Goal: Information Seeking & Learning: Check status

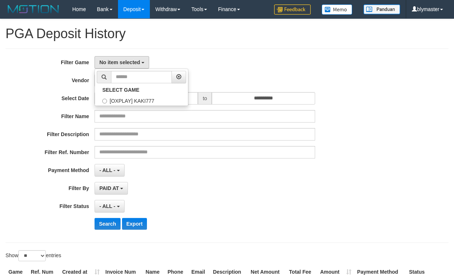
select select
select select "**"
click at [130, 98] on label "[OXPLAY] KAKI777" at bounding box center [141, 100] width 93 height 11
select select "****"
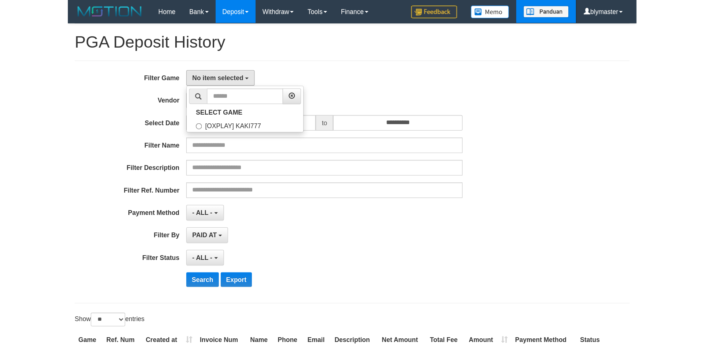
scroll to position [7, 0]
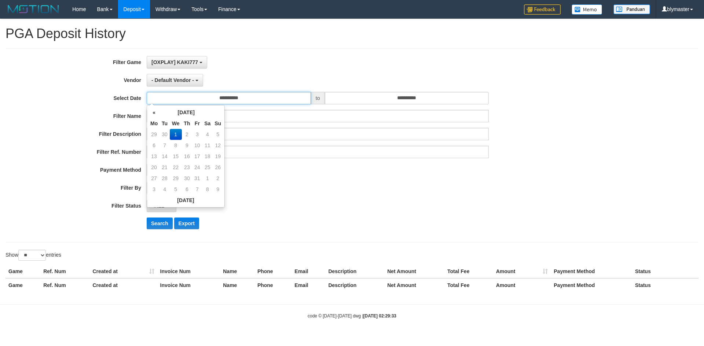
click at [231, 95] on input "**********" at bounding box center [229, 98] width 164 height 12
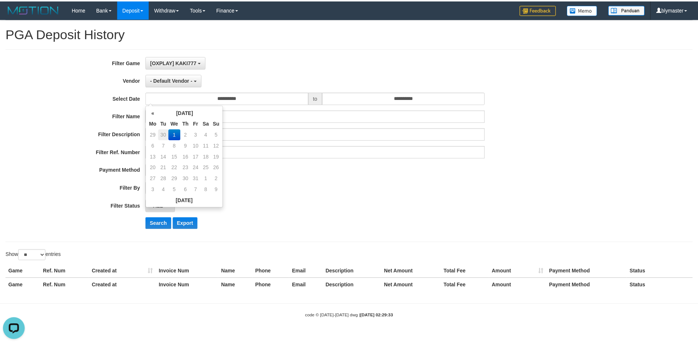
scroll to position [0, 0]
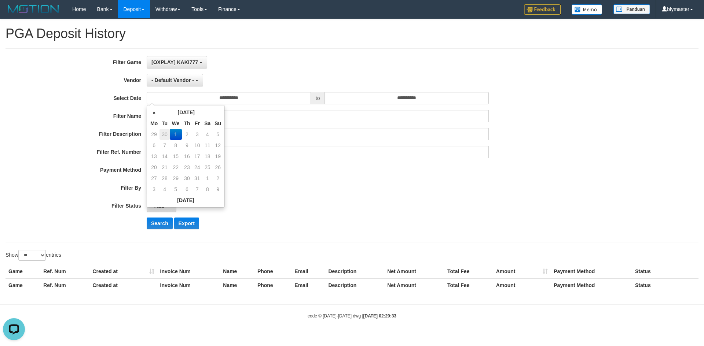
click at [164, 135] on td "30" at bounding box center [164, 134] width 10 height 11
type input "**********"
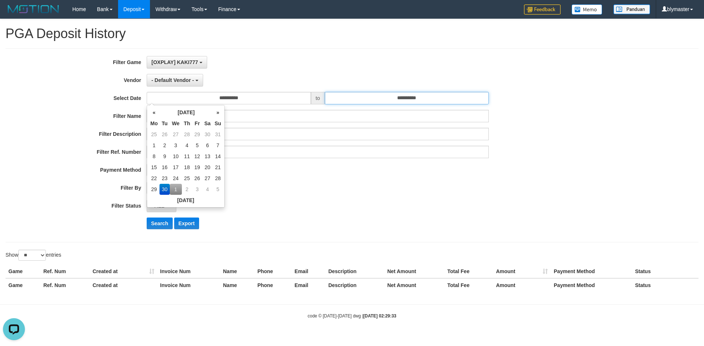
click at [404, 100] on input "**********" at bounding box center [407, 98] width 164 height 12
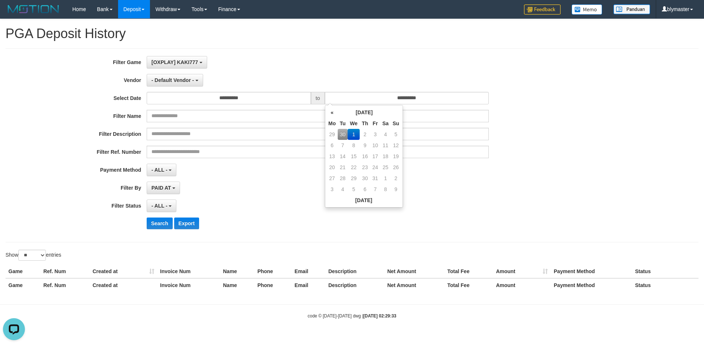
click at [342, 135] on td "30" at bounding box center [343, 134] width 10 height 11
type input "**********"
drag, startPoint x: 249, startPoint y: 198, endPoint x: 211, endPoint y: 208, distance: 39.9
click at [249, 198] on div "**********" at bounding box center [293, 145] width 586 height 179
click at [166, 210] on button "- ALL -" at bounding box center [162, 206] width 30 height 12
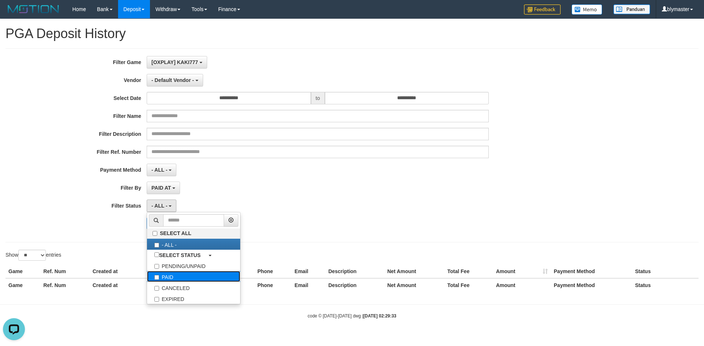
click at [176, 274] on label "PAID" at bounding box center [193, 276] width 93 height 11
select select "*"
drag, startPoint x: 339, startPoint y: 190, endPoint x: 338, endPoint y: 185, distance: 5.2
click at [338, 185] on div "PAID AT PAID AT CREATED AT" at bounding box center [318, 188] width 342 height 12
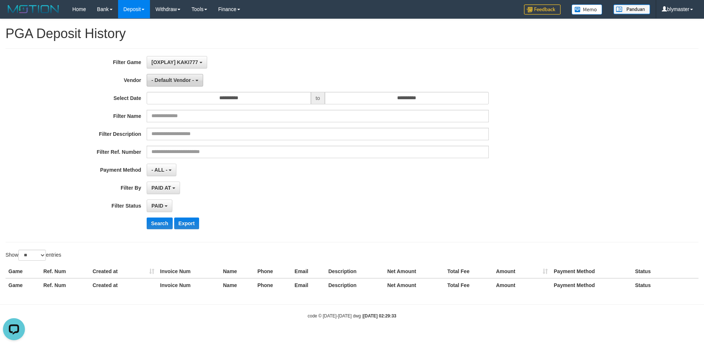
click at [196, 81] on b "button" at bounding box center [196, 80] width 3 height 1
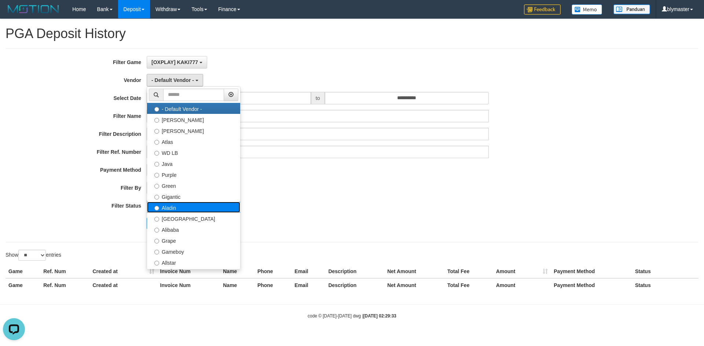
click at [169, 208] on label "Aladin" at bounding box center [193, 207] width 93 height 11
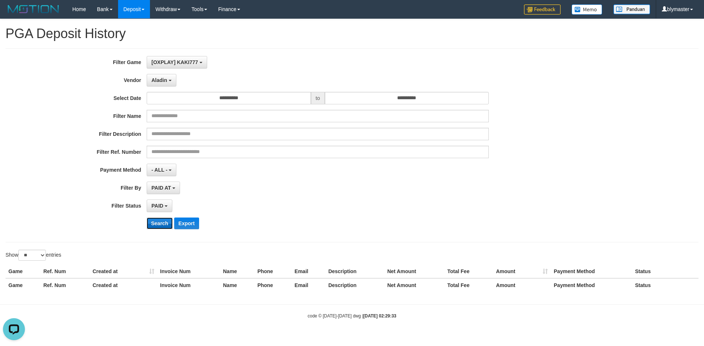
click at [159, 227] on button "Search" at bounding box center [160, 224] width 26 height 12
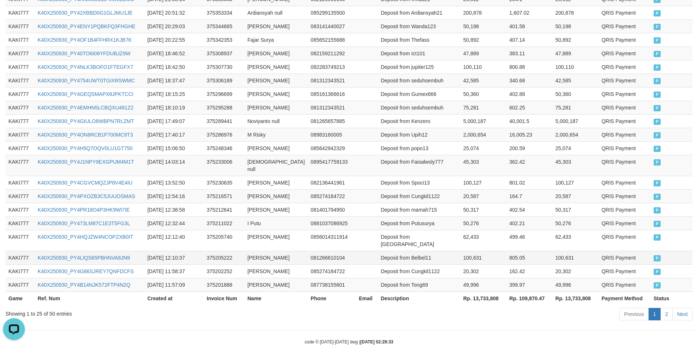
scroll to position [343, 0]
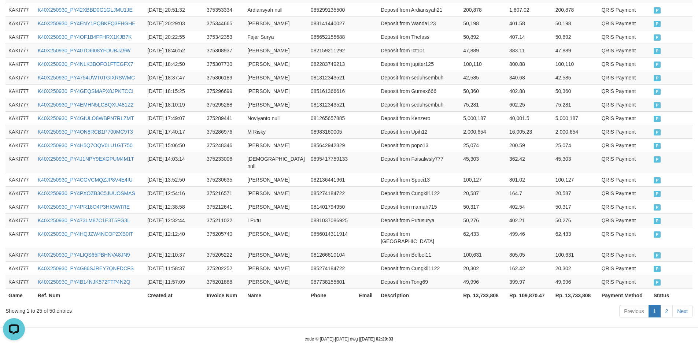
click at [454, 276] on th "Rp. 13,733,808" at bounding box center [483, 296] width 46 height 14
copy th "13,733,808"
click at [50, 276] on div "Showing 1 to 25 of 50 entries" at bounding box center [145, 310] width 280 height 10
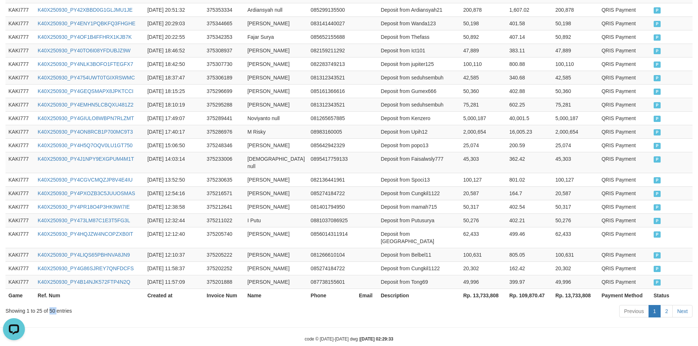
copy div "50"
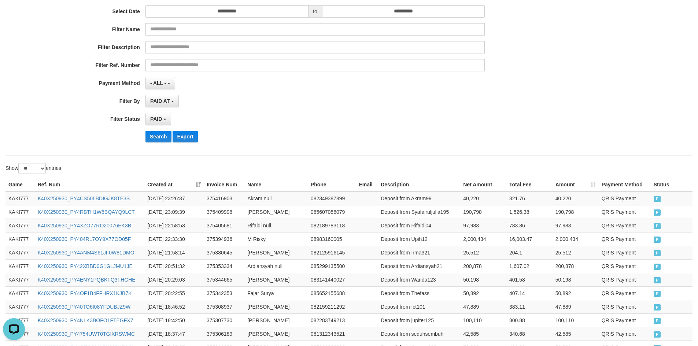
scroll to position [0, 0]
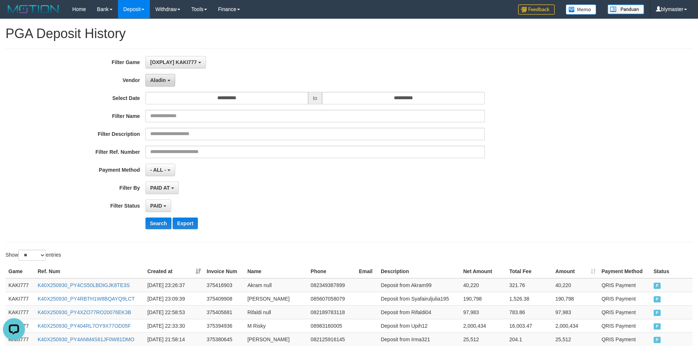
click at [163, 80] on span "Aladin" at bounding box center [158, 80] width 16 height 6
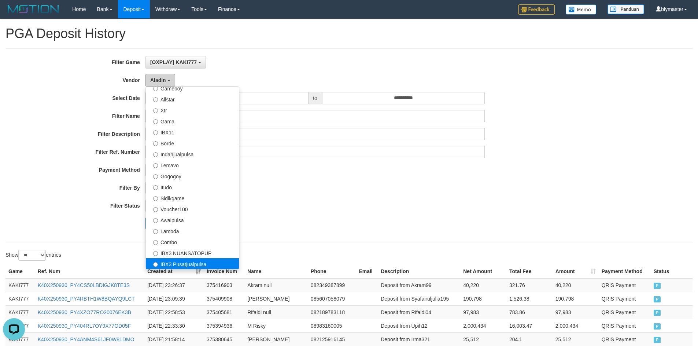
scroll to position [257, 0]
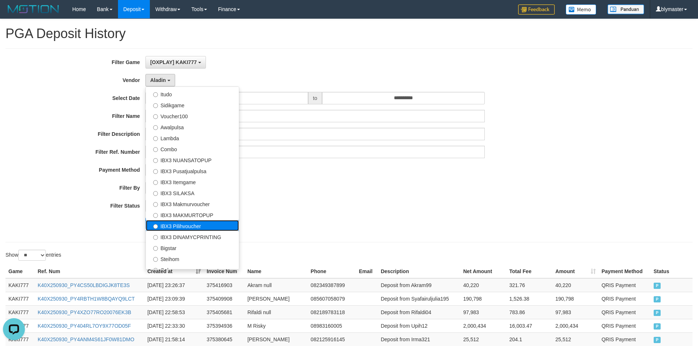
click at [181, 224] on label "IBX3 Pilihvoucher" at bounding box center [192, 225] width 93 height 11
select select "**********"
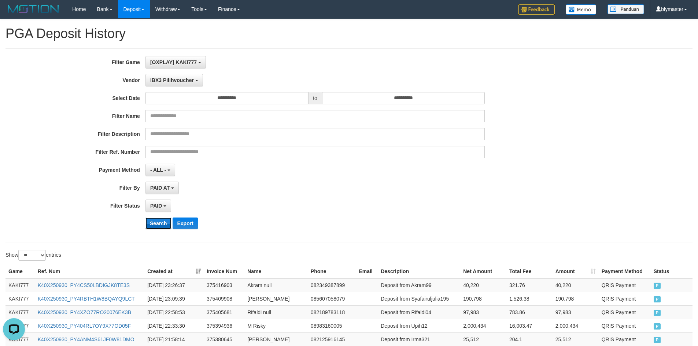
click at [162, 219] on button "Search" at bounding box center [159, 224] width 26 height 12
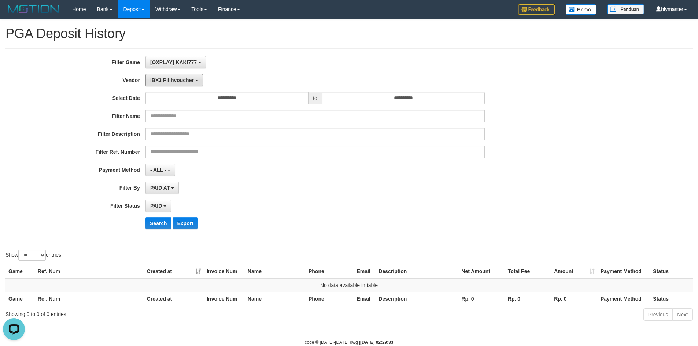
drag, startPoint x: 195, startPoint y: 80, endPoint x: 192, endPoint y: 103, distance: 22.6
click at [194, 80] on button "IBX3 Pilihvoucher" at bounding box center [175, 80] width 58 height 12
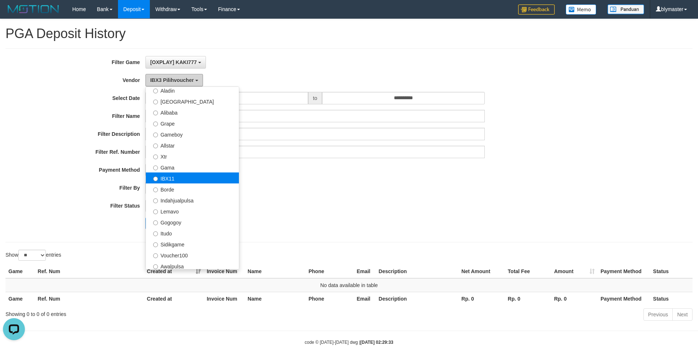
scroll to position [110, 0]
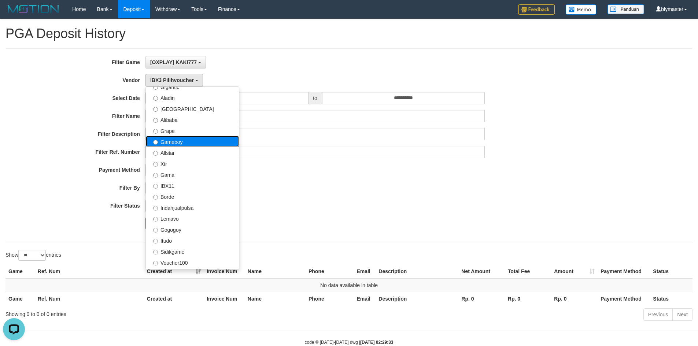
click at [178, 139] on label "Gameboy" at bounding box center [192, 141] width 93 height 11
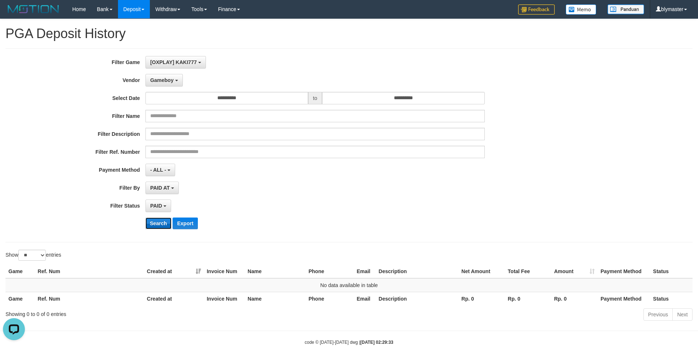
click at [159, 218] on button "Search" at bounding box center [159, 224] width 26 height 12
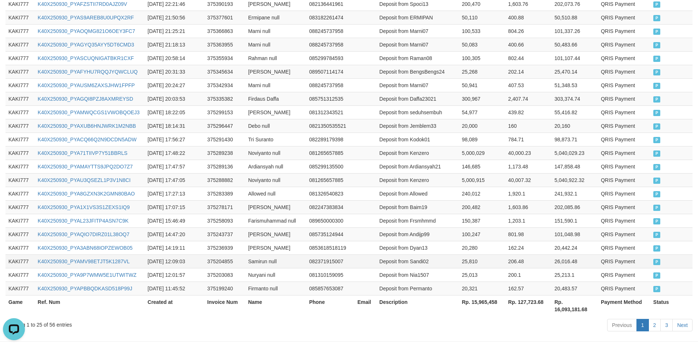
scroll to position [351, 0]
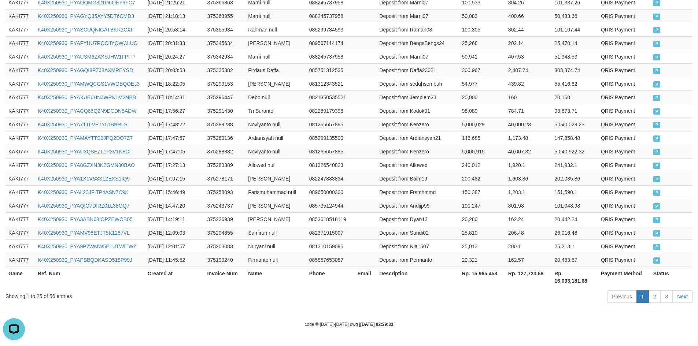
click at [454, 275] on th "Rp. 15,965,458" at bounding box center [482, 277] width 46 height 21
copy th "15,965,458"
click at [51, 276] on div "Showing 1 to 25 of 56 entries" at bounding box center [145, 295] width 280 height 10
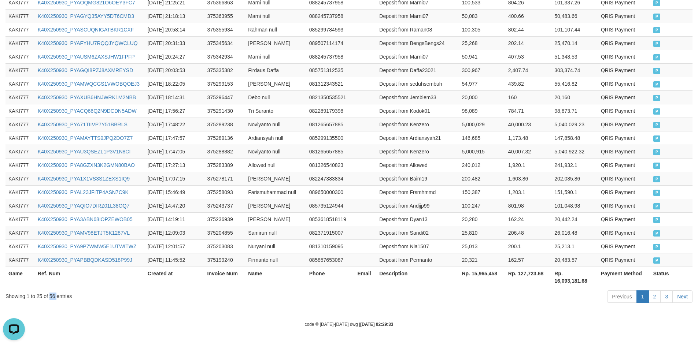
copy div "56"
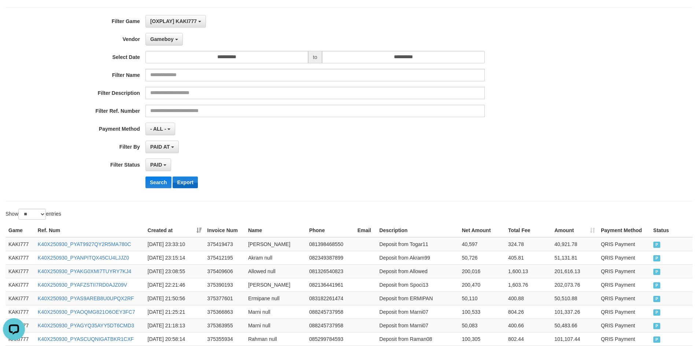
scroll to position [0, 0]
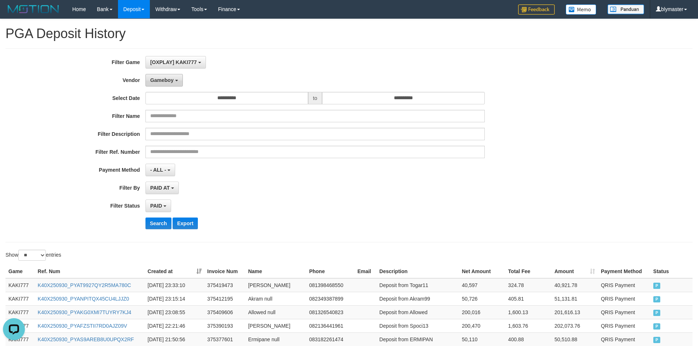
click at [171, 81] on span "Gameboy" at bounding box center [161, 80] width 23 height 6
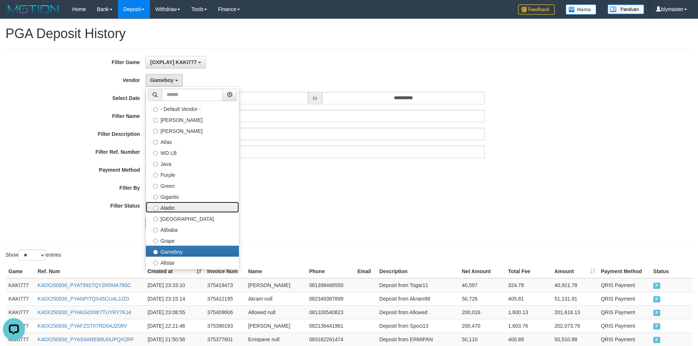
click at [175, 206] on label "Aladin" at bounding box center [192, 207] width 93 height 11
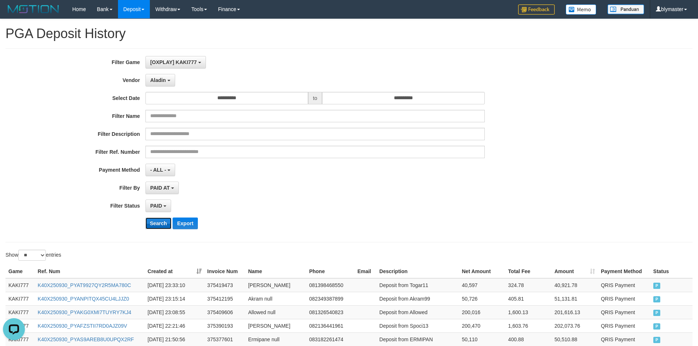
click at [158, 222] on button "Search" at bounding box center [159, 224] width 26 height 12
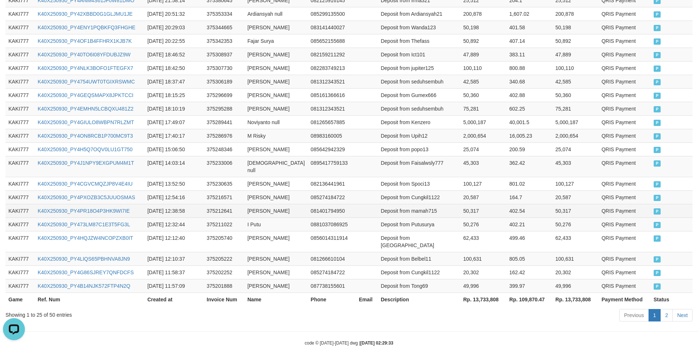
scroll to position [343, 0]
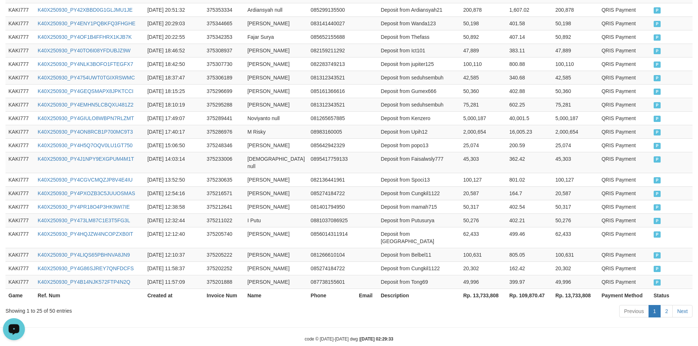
click at [21, 276] on button "Open LiveChat chat widget" at bounding box center [14, 330] width 22 height 22
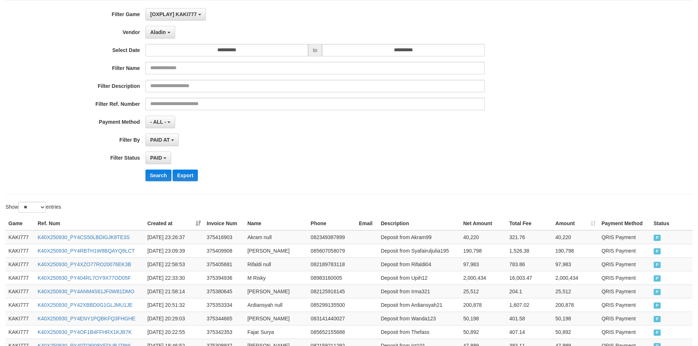
scroll to position [0, 0]
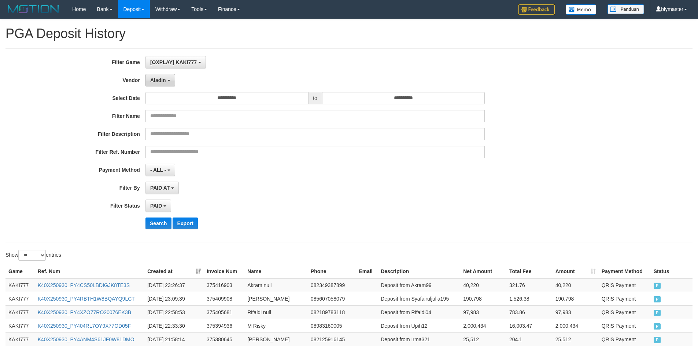
click at [162, 78] on span "Aladin" at bounding box center [158, 80] width 16 height 6
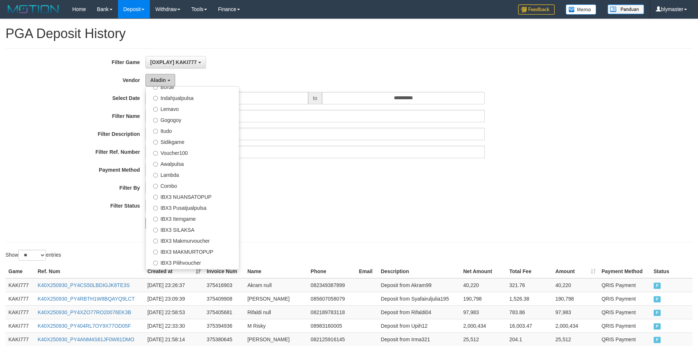
scroll to position [273, 0]
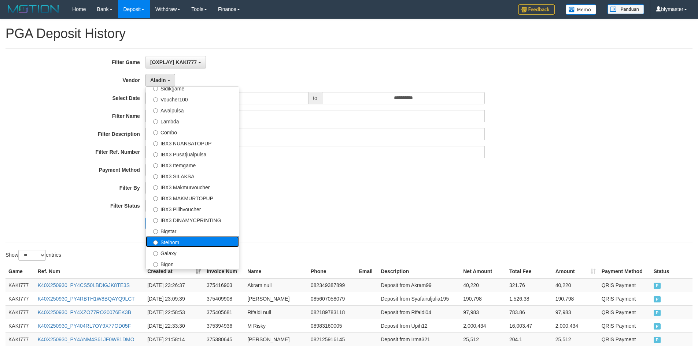
click at [186, 242] on label "Steihom" at bounding box center [192, 241] width 93 height 11
select select "**********"
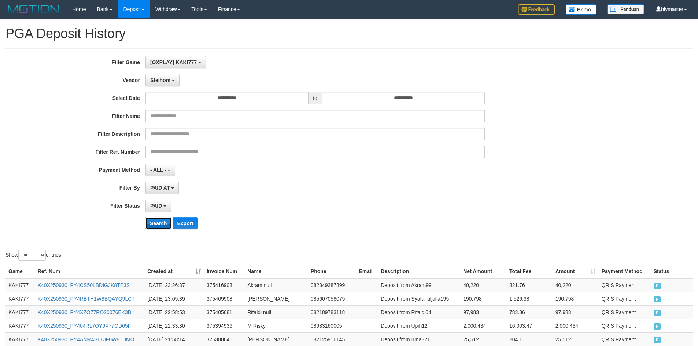
click at [161, 222] on button "Search" at bounding box center [159, 224] width 26 height 12
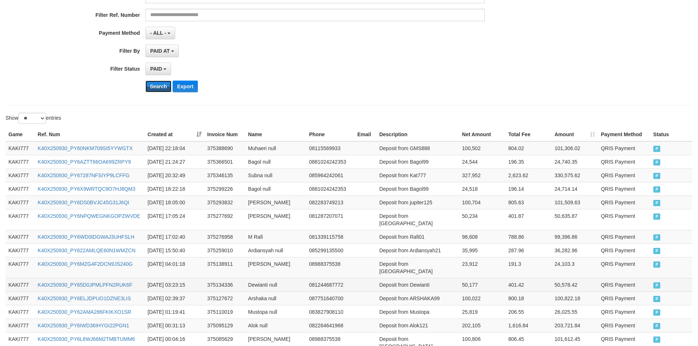
scroll to position [194, 0]
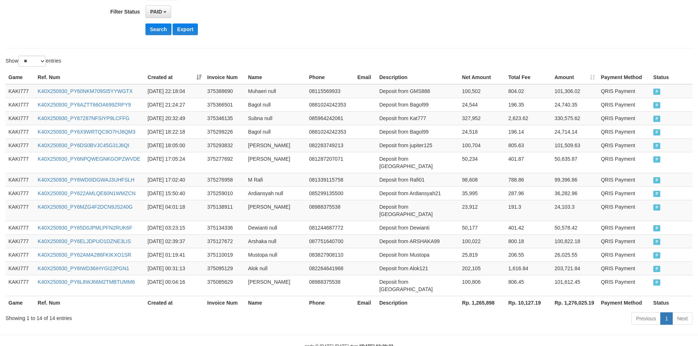
click at [454, 276] on th "Rp. 1,265,898" at bounding box center [482, 303] width 46 height 14
copy th "1,265,898"
click at [203, 262] on td "[DATE] 00:31:13" at bounding box center [175, 269] width 60 height 14
click at [52, 276] on div "Showing 1 to 14 of 14 entries" at bounding box center [145, 317] width 280 height 10
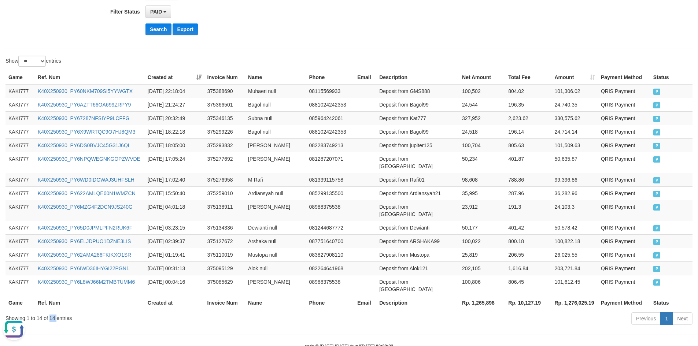
drag, startPoint x: 52, startPoint y: 297, endPoint x: 113, endPoint y: 289, distance: 61.3
click at [52, 276] on div "Showing 1 to 14 of 14 entries" at bounding box center [145, 317] width 280 height 10
copy div "14"
click at [23, 276] on button "Open LiveChat chat widget" at bounding box center [14, 330] width 22 height 22
